Goal: Download file/media

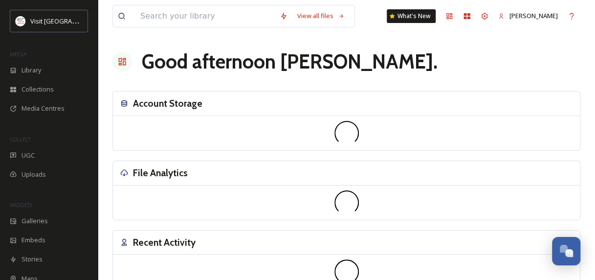
click at [156, 243] on div "View all files What's New [PERSON_NAME] Good afternoon [PERSON_NAME] . Account …" at bounding box center [346, 219] width 497 height 438
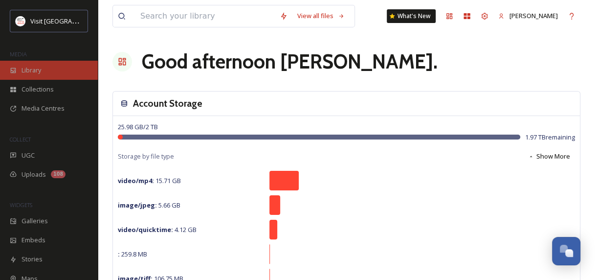
click at [42, 70] on div "Library" at bounding box center [49, 70] width 98 height 19
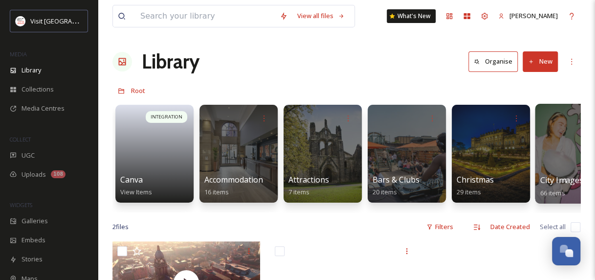
click at [551, 147] on div at bounding box center [575, 154] width 80 height 100
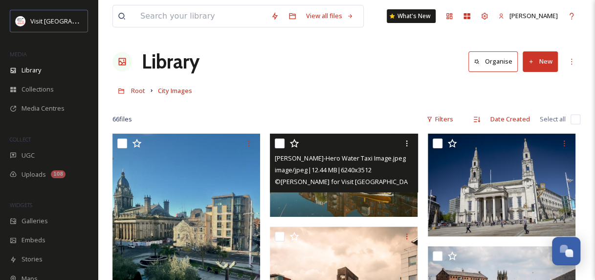
drag, startPoint x: 321, startPoint y: 158, endPoint x: 274, endPoint y: 139, distance: 51.3
click at [274, 139] on div "[PERSON_NAME]-Hero Water Taxi Image.jpeg image/jpeg | 12.44 MB | 6240 x 3512 © …" at bounding box center [344, 163] width 148 height 59
click at [276, 140] on input "checkbox" at bounding box center [280, 143] width 10 height 10
checkbox input "true"
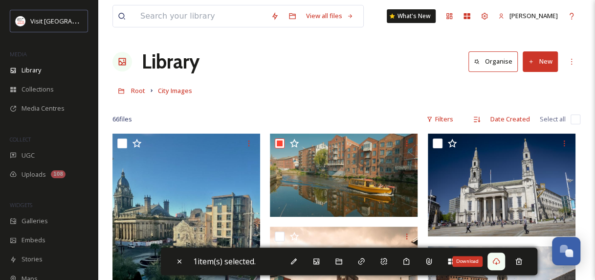
click at [496, 262] on icon at bounding box center [497, 261] width 8 height 8
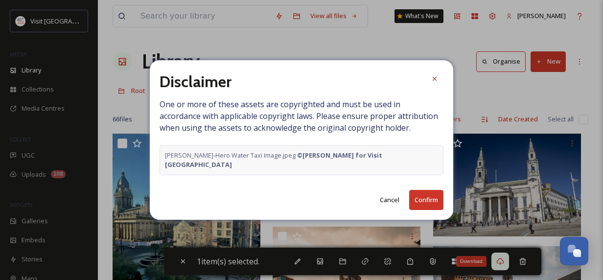
click at [420, 198] on button "Confirm" at bounding box center [426, 200] width 34 height 20
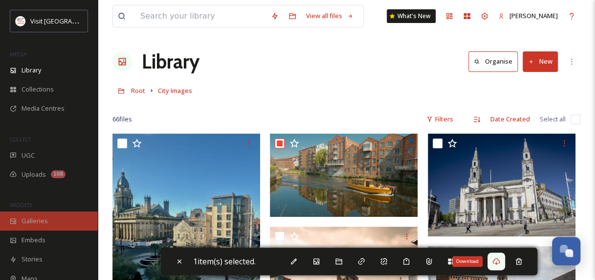
click at [53, 224] on div "Galleries" at bounding box center [49, 220] width 98 height 19
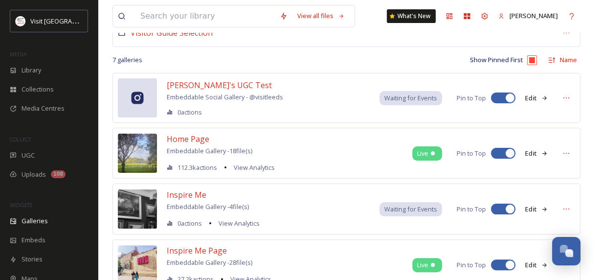
scroll to position [72, 0]
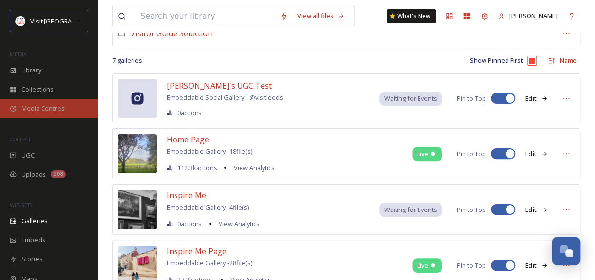
click at [42, 105] on span "Media Centres" at bounding box center [43, 108] width 43 height 9
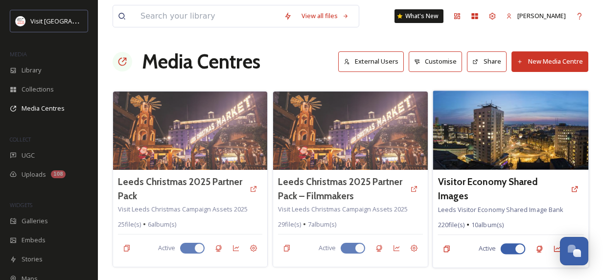
click at [501, 151] on img at bounding box center [510, 129] width 156 height 79
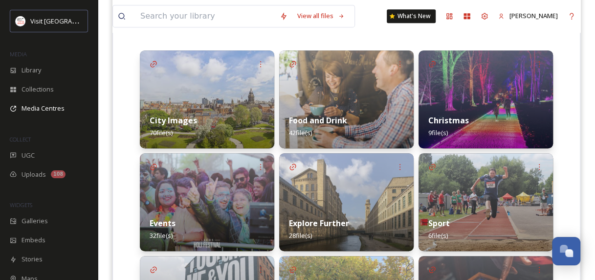
scroll to position [237, 0]
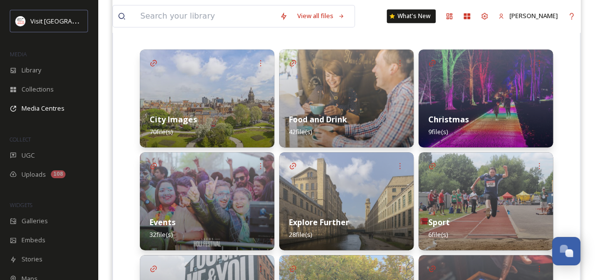
click at [202, 111] on div "City Images 70 file(s)" at bounding box center [207, 126] width 134 height 44
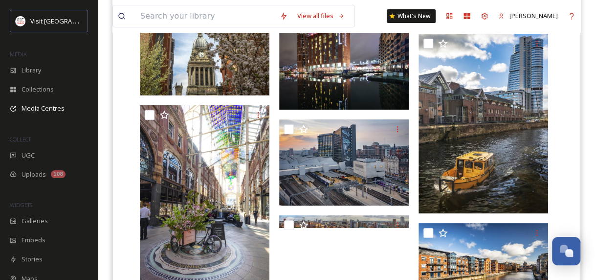
scroll to position [1732, 0]
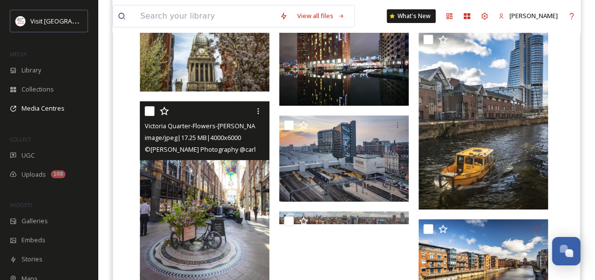
click at [149, 112] on input "checkbox" at bounding box center [150, 111] width 10 height 10
checkbox input "true"
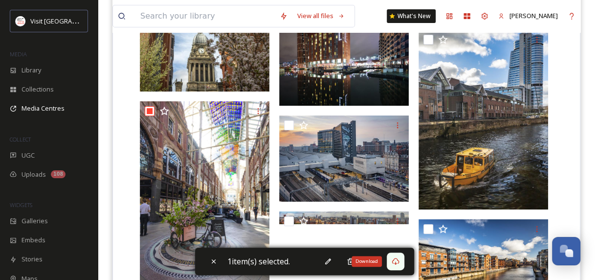
click at [395, 262] on icon at bounding box center [395, 261] width 7 height 7
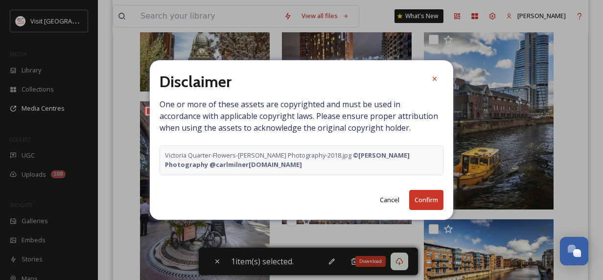
click at [415, 202] on button "Confirm" at bounding box center [426, 200] width 34 height 20
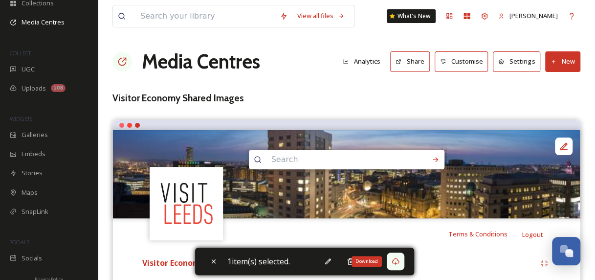
scroll to position [95, 0]
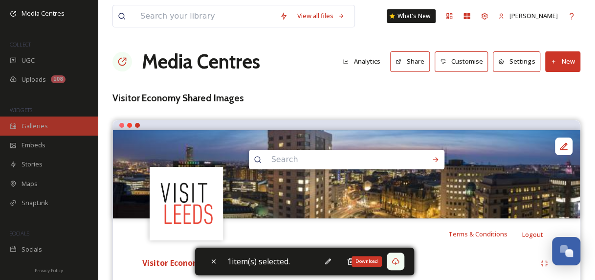
click at [27, 124] on span "Galleries" at bounding box center [35, 125] width 26 height 9
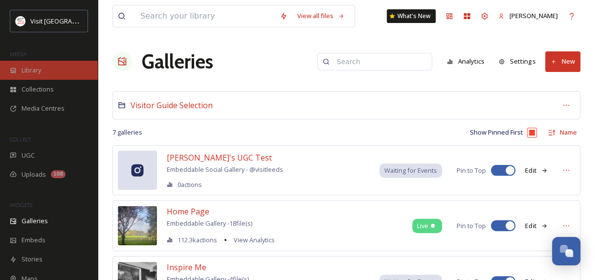
click at [37, 70] on span "Library" at bounding box center [32, 70] width 20 height 9
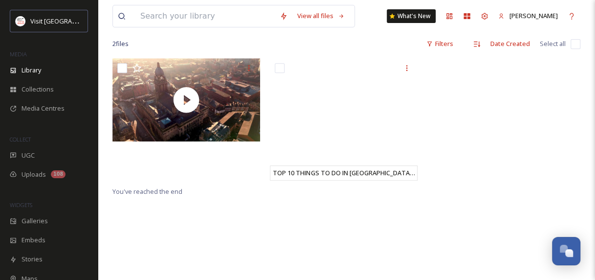
scroll to position [18, 0]
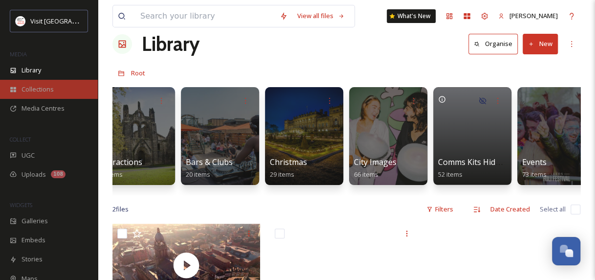
click at [40, 92] on span "Collections" at bounding box center [38, 89] width 32 height 9
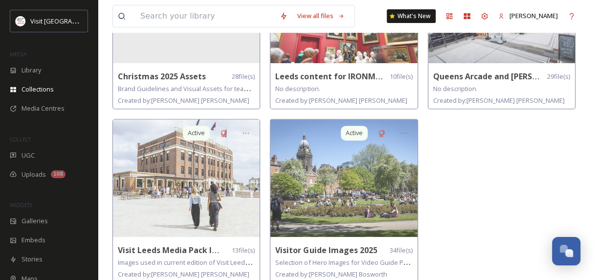
scroll to position [167, 0]
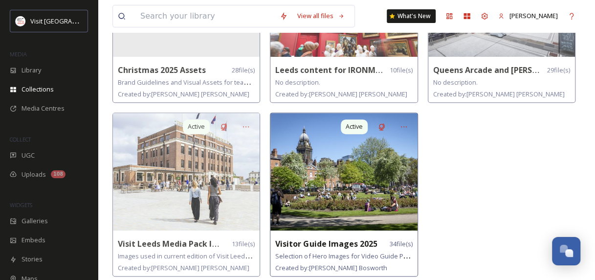
click at [375, 187] on img at bounding box center [343, 171] width 147 height 117
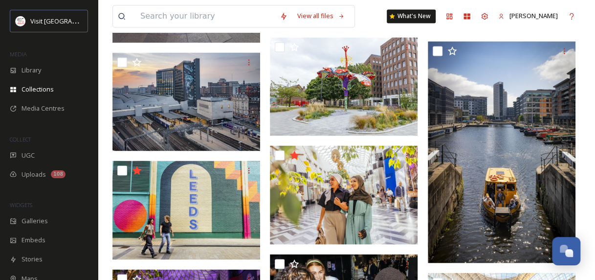
scroll to position [797, 0]
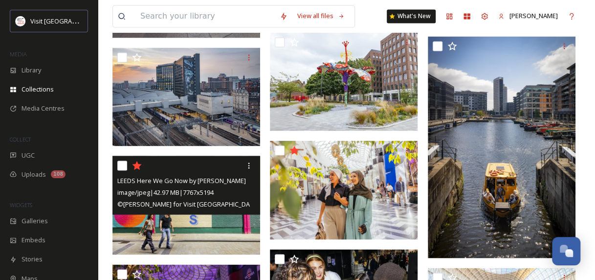
click at [125, 163] on input "checkbox" at bounding box center [122, 165] width 10 height 10
checkbox input "true"
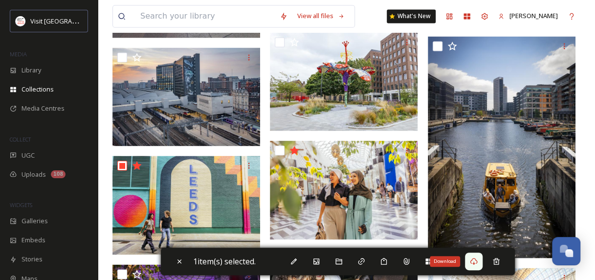
click at [477, 263] on icon at bounding box center [473, 261] width 7 height 7
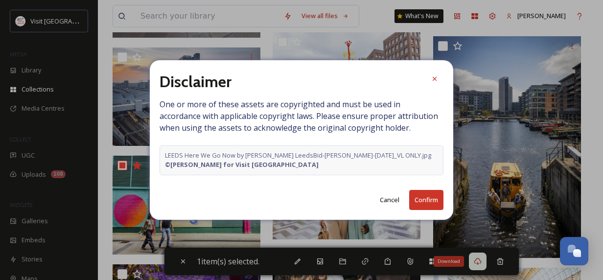
click at [421, 198] on button "Confirm" at bounding box center [426, 200] width 34 height 20
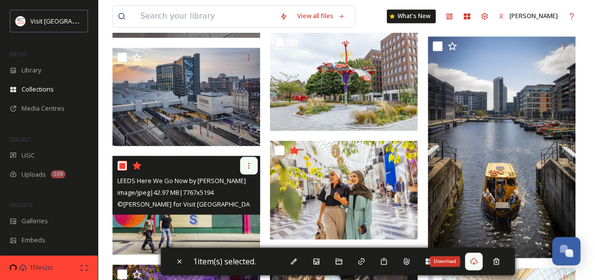
click at [248, 162] on icon at bounding box center [248, 165] width 1 height 6
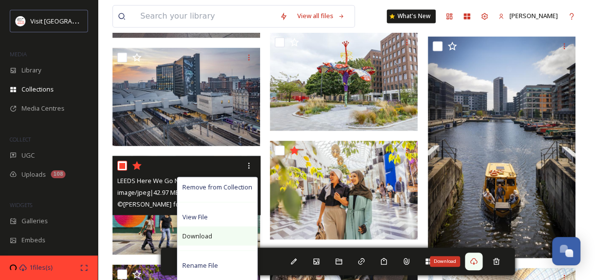
click at [190, 229] on div "Download" at bounding box center [218, 235] width 80 height 19
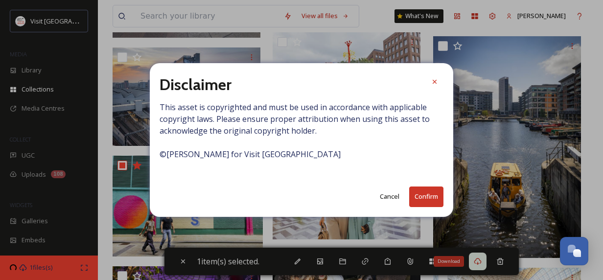
click at [420, 197] on button "Confirm" at bounding box center [426, 196] width 34 height 20
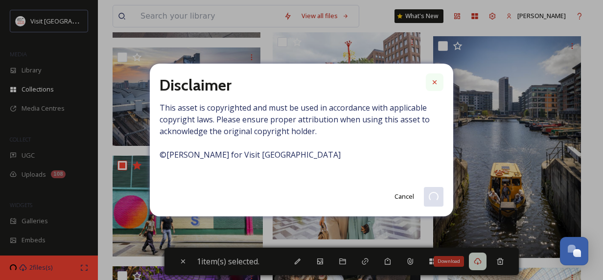
click at [432, 80] on icon at bounding box center [434, 82] width 8 height 8
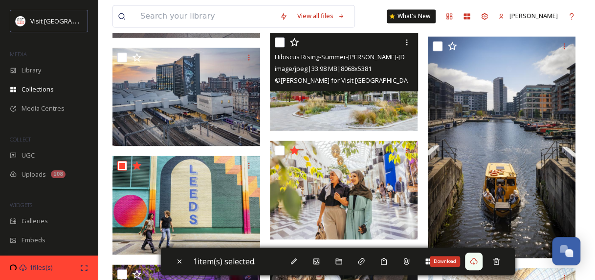
click at [280, 40] on input "checkbox" at bounding box center [280, 42] width 10 height 10
checkbox input "true"
click at [404, 38] on icon at bounding box center [407, 42] width 8 height 8
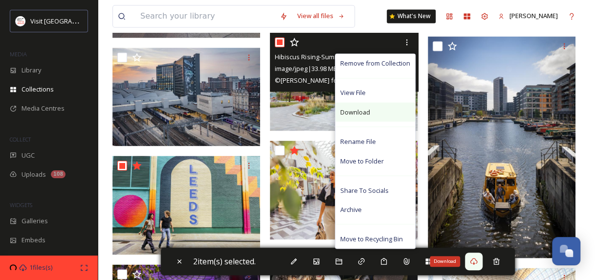
click at [370, 108] on div "Download" at bounding box center [376, 111] width 80 height 19
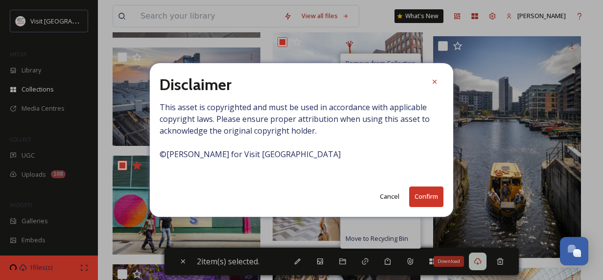
click at [414, 199] on button "Confirm" at bounding box center [426, 196] width 34 height 20
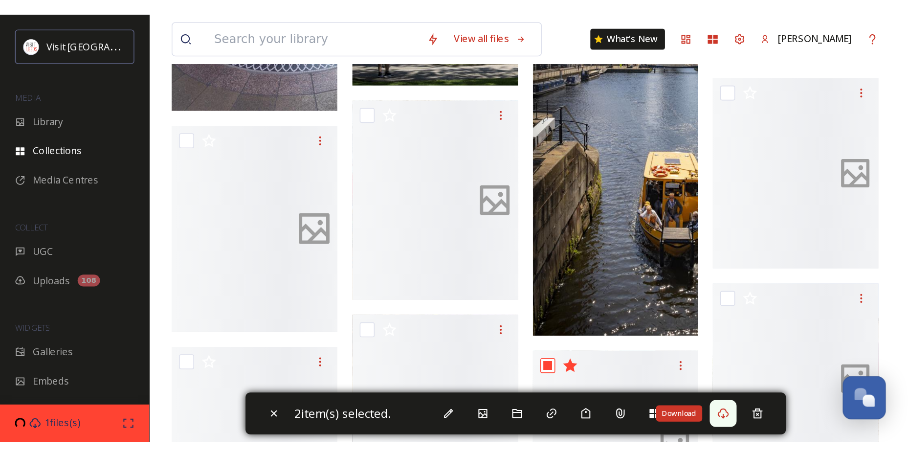
scroll to position [737, 0]
